Goal: Task Accomplishment & Management: Manage account settings

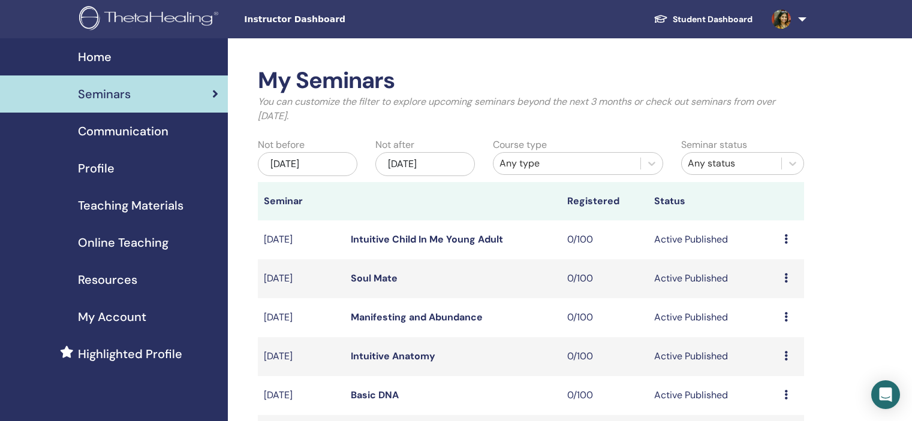
scroll to position [360, 0]
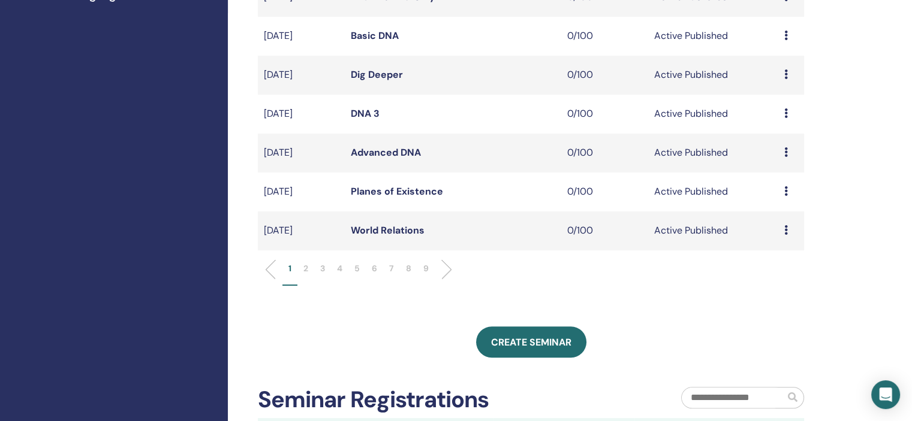
click at [389, 267] on p "7" at bounding box center [391, 268] width 5 height 13
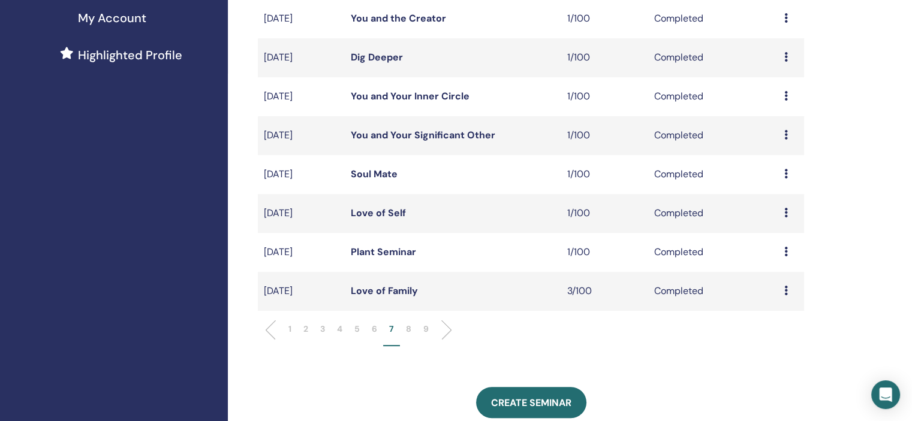
scroll to position [300, 0]
click at [370, 330] on li "6" at bounding box center [374, 333] width 17 height 23
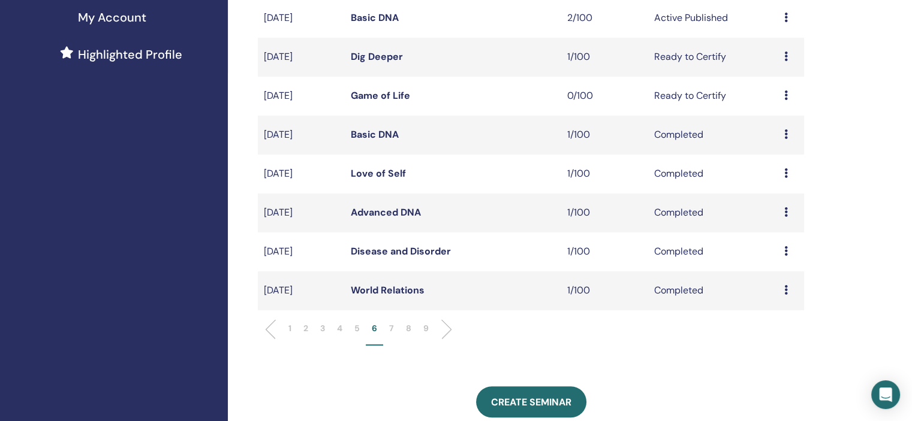
click at [779, 254] on td "Preview Attendees" at bounding box center [791, 252] width 26 height 39
click at [784, 254] on icon at bounding box center [786, 251] width 4 height 10
click at [777, 282] on link "Attendees" at bounding box center [776, 282] width 46 height 13
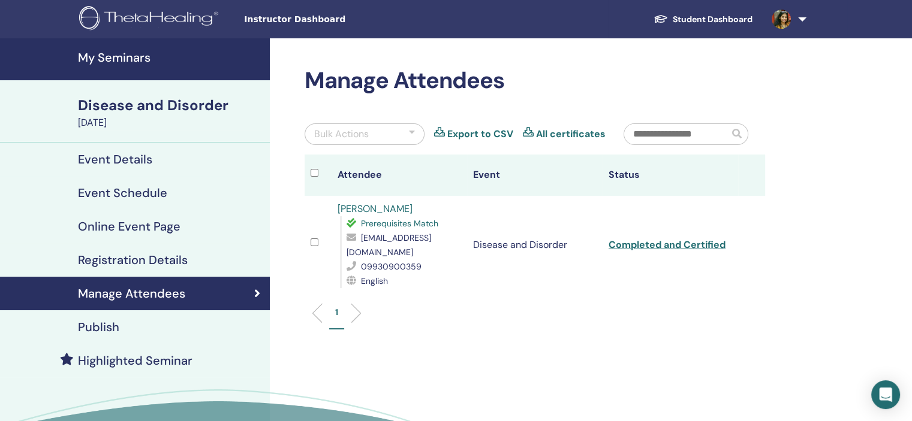
click at [378, 204] on link "[PERSON_NAME]" at bounding box center [374, 209] width 75 height 13
